Goal: Information Seeking & Learning: Learn about a topic

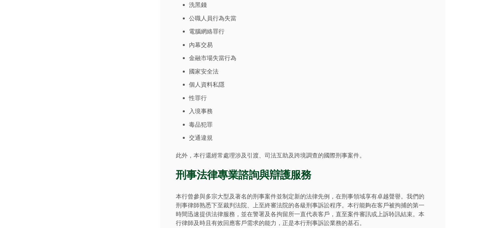
scroll to position [394, 0]
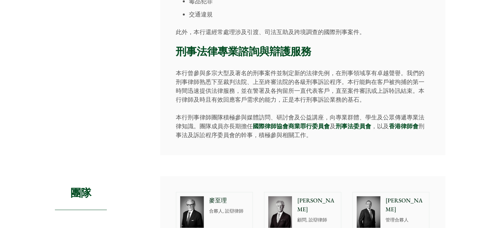
scroll to position [526, 0]
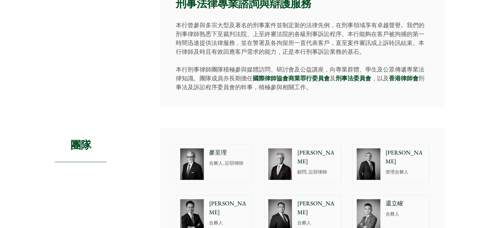
scroll to position [493, 0]
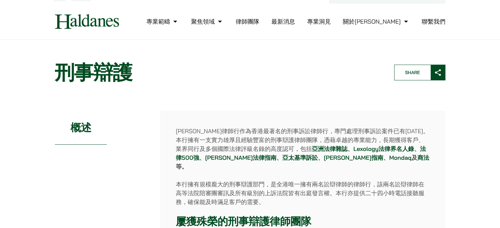
scroll to position [0, 0]
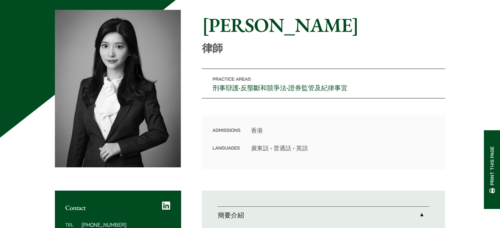
scroll to position [131, 0]
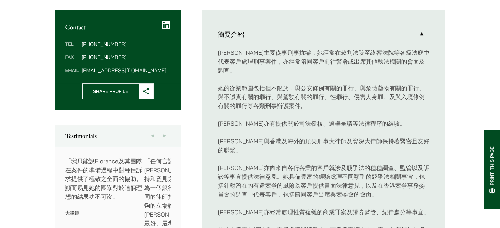
scroll to position [197, 0]
